Goal: Transaction & Acquisition: Purchase product/service

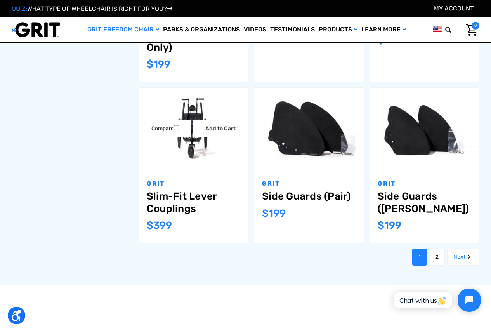
scroll to position [736, 0]
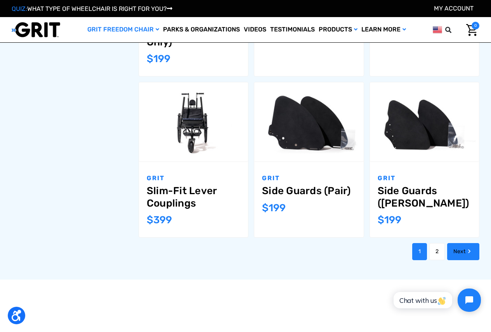
click at [458, 243] on link "Next" at bounding box center [463, 251] width 32 height 17
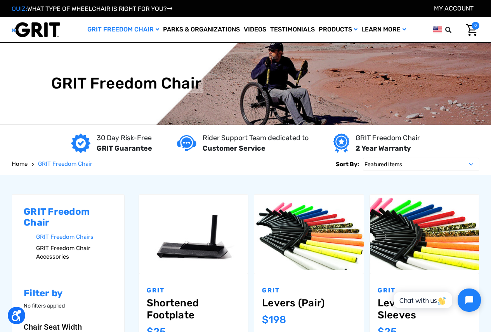
click at [54, 256] on link "GRIT Freedom Chair Accessories" at bounding box center [74, 252] width 76 height 20
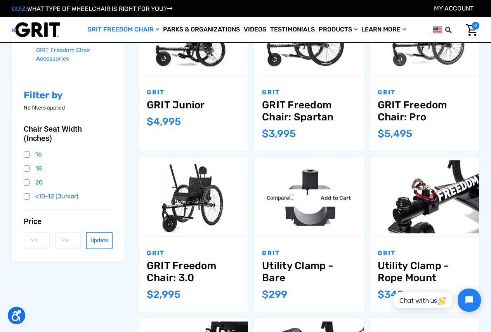
click at [281, 192] on div "Compare Add to Cart The item has been added" at bounding box center [308, 197] width 109 height 20
click at [304, 267] on link "Utility Clamp - Bare" at bounding box center [308, 271] width 93 height 24
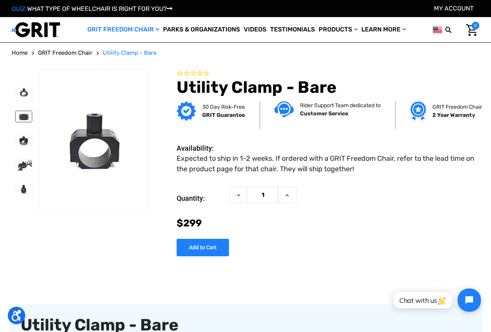
click at [22, 114] on img at bounding box center [24, 116] width 16 height 11
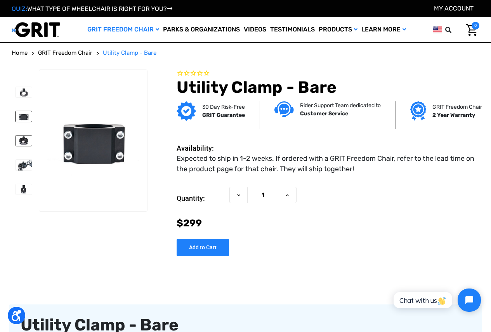
click at [20, 137] on img at bounding box center [24, 140] width 16 height 11
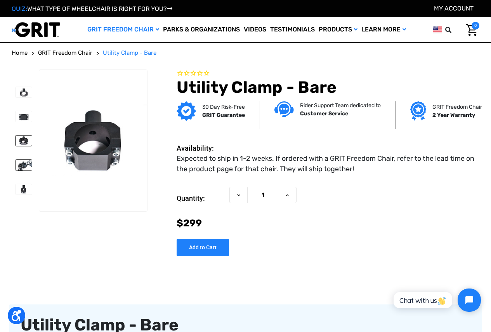
click at [21, 161] on img at bounding box center [24, 164] width 16 height 11
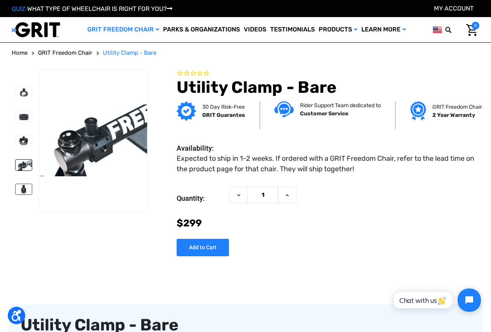
click at [22, 184] on img at bounding box center [24, 189] width 16 height 11
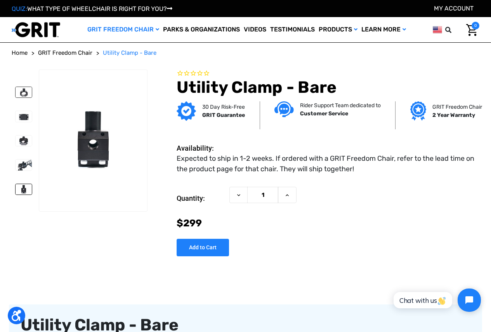
click at [24, 92] on img at bounding box center [24, 92] width 16 height 11
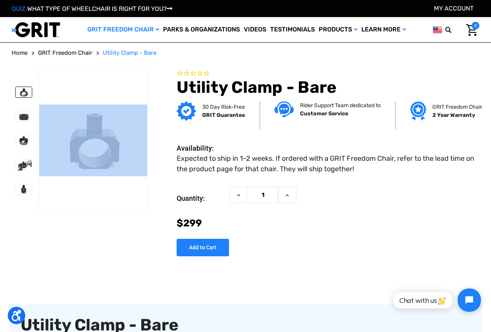
drag, startPoint x: 35, startPoint y: 69, endPoint x: 28, endPoint y: 68, distance: 7.0
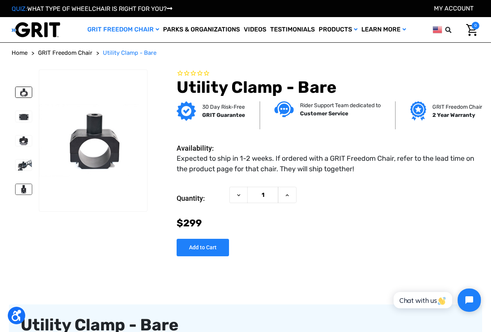
click at [22, 184] on img at bounding box center [24, 189] width 16 height 11
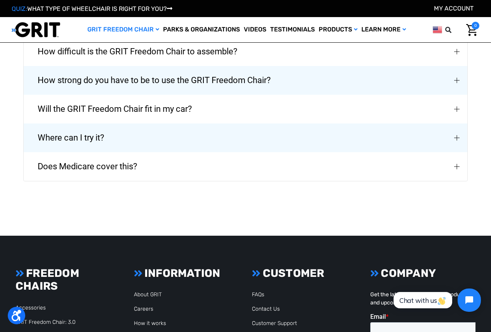
scroll to position [1086, 0]
